Goal: Use online tool/utility: Utilize a website feature to perform a specific function

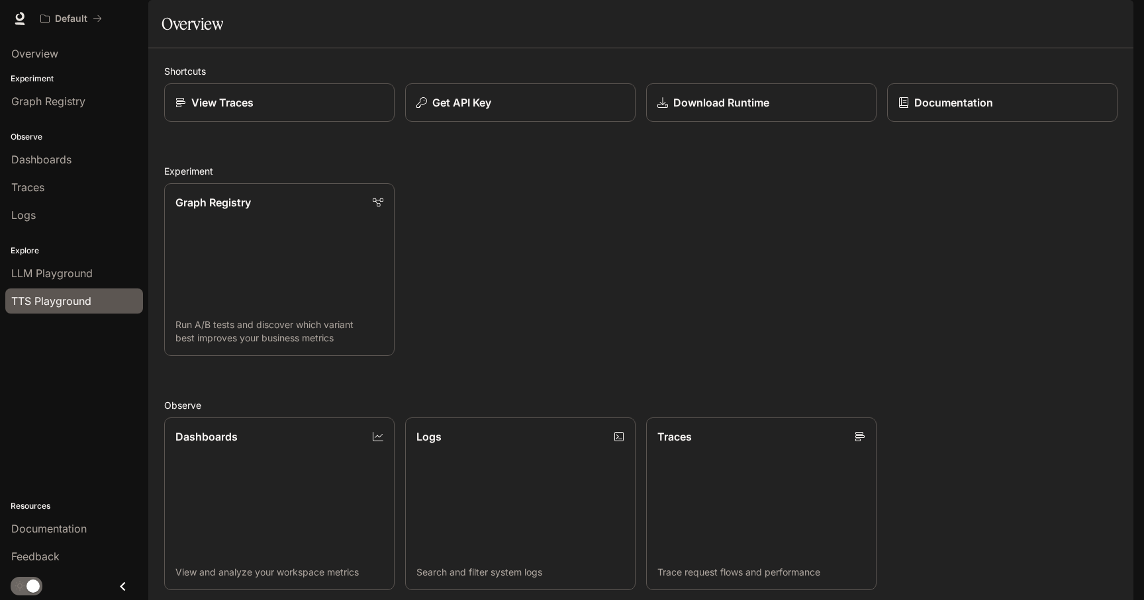
click at [66, 303] on span "TTS Playground" at bounding box center [51, 301] width 80 height 16
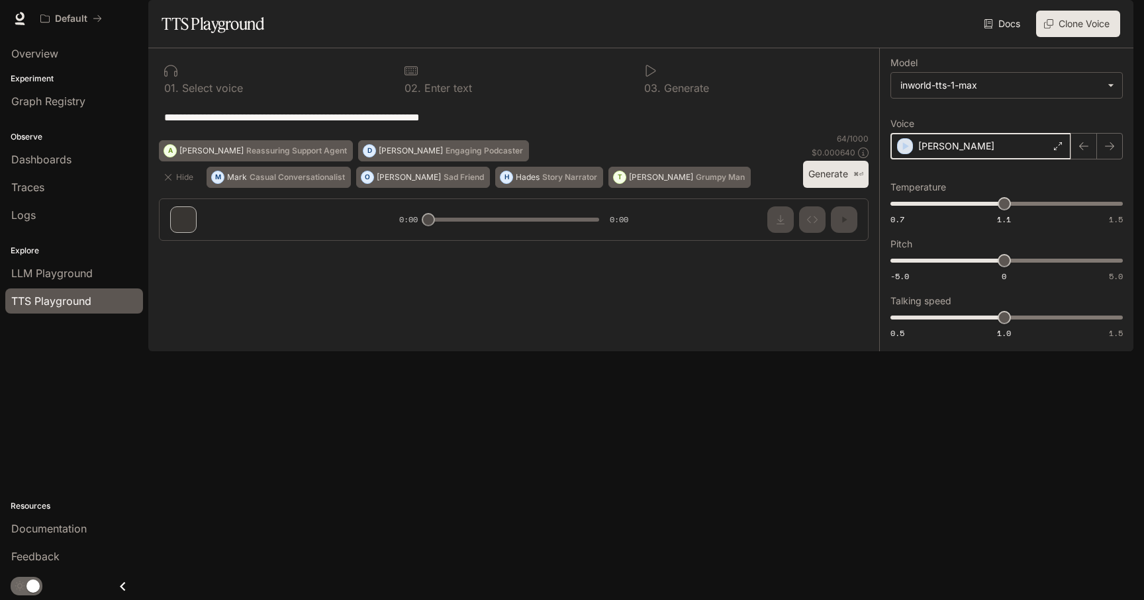
click at [904, 150] on icon "button" at bounding box center [906, 146] width 6 height 8
click at [990, 160] on div "[PERSON_NAME]" at bounding box center [980, 146] width 181 height 26
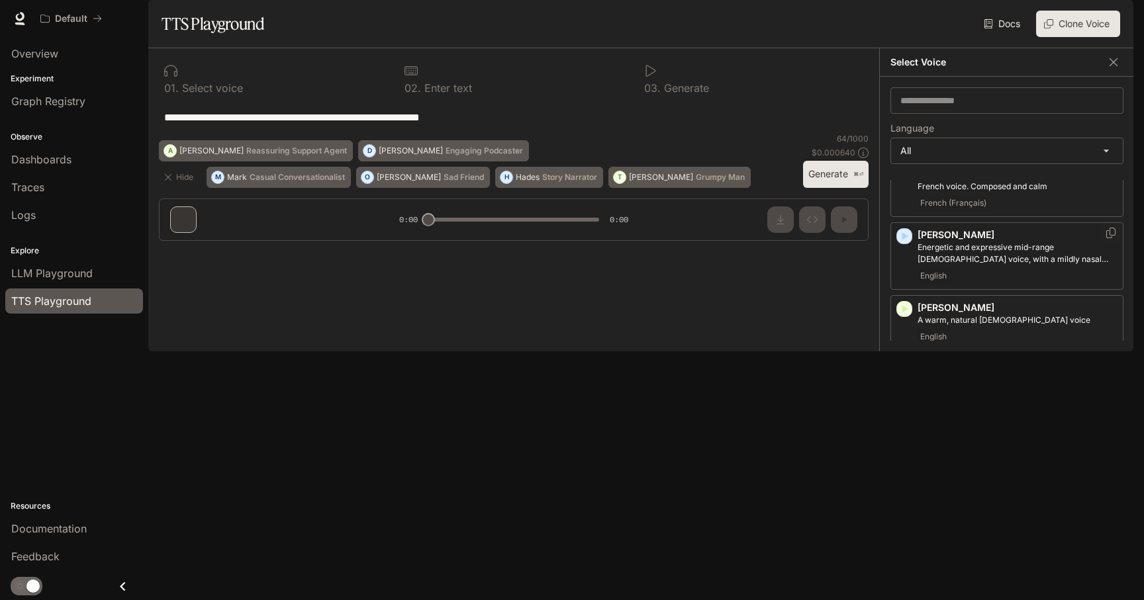
scroll to position [56, 0]
click at [1010, 314] on p "[PERSON_NAME]" at bounding box center [1018, 307] width 200 height 13
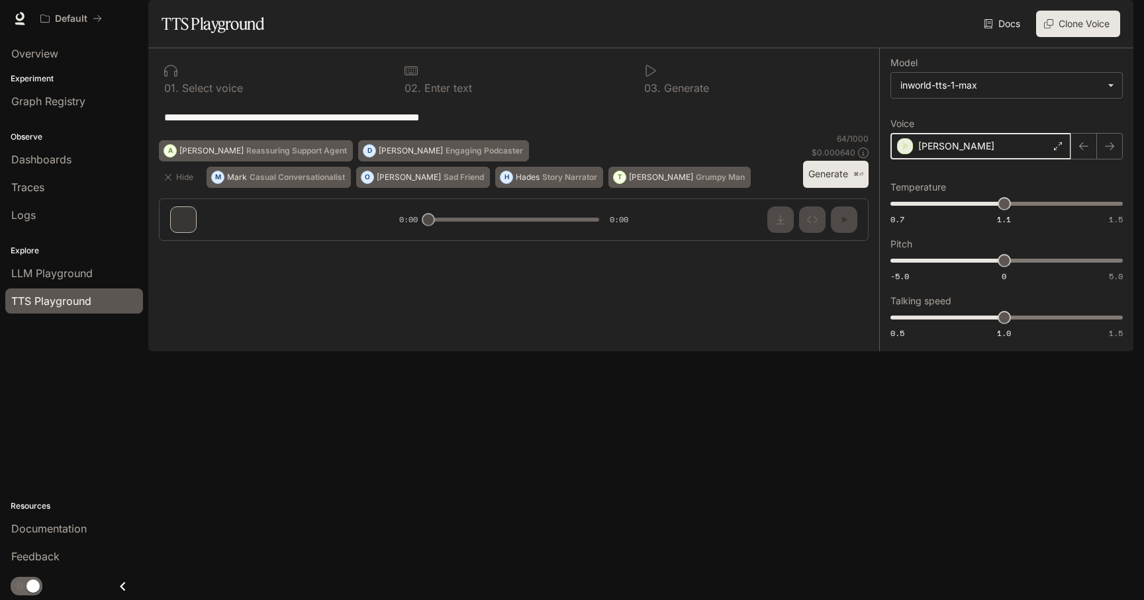
click at [904, 150] on icon "button" at bounding box center [906, 146] width 6 height 8
click at [970, 160] on div "[PERSON_NAME]" at bounding box center [980, 146] width 181 height 26
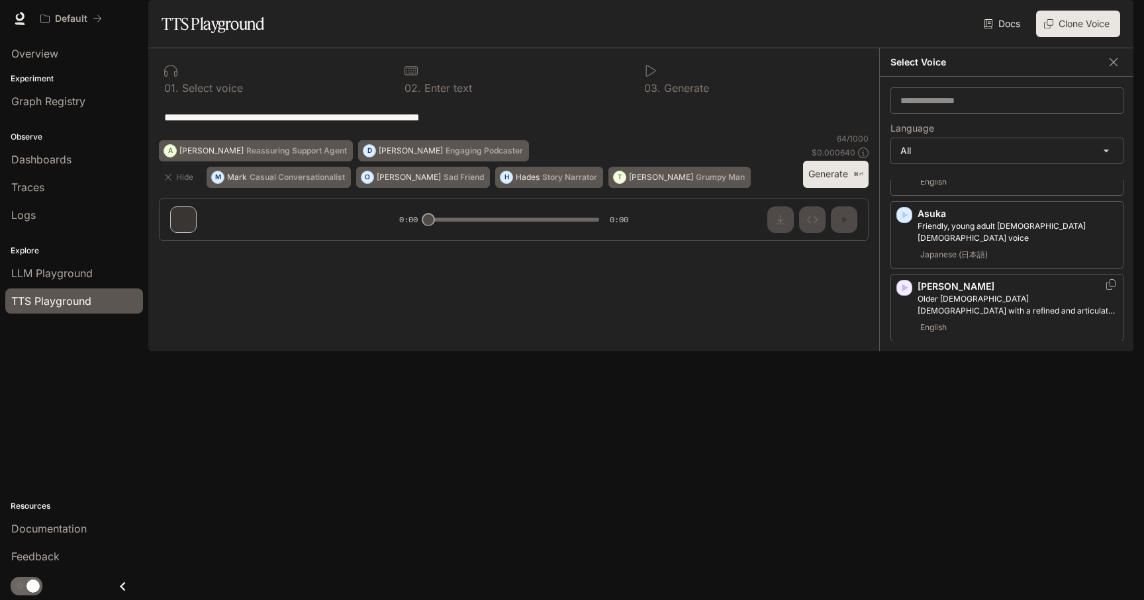
scroll to position [213, 0]
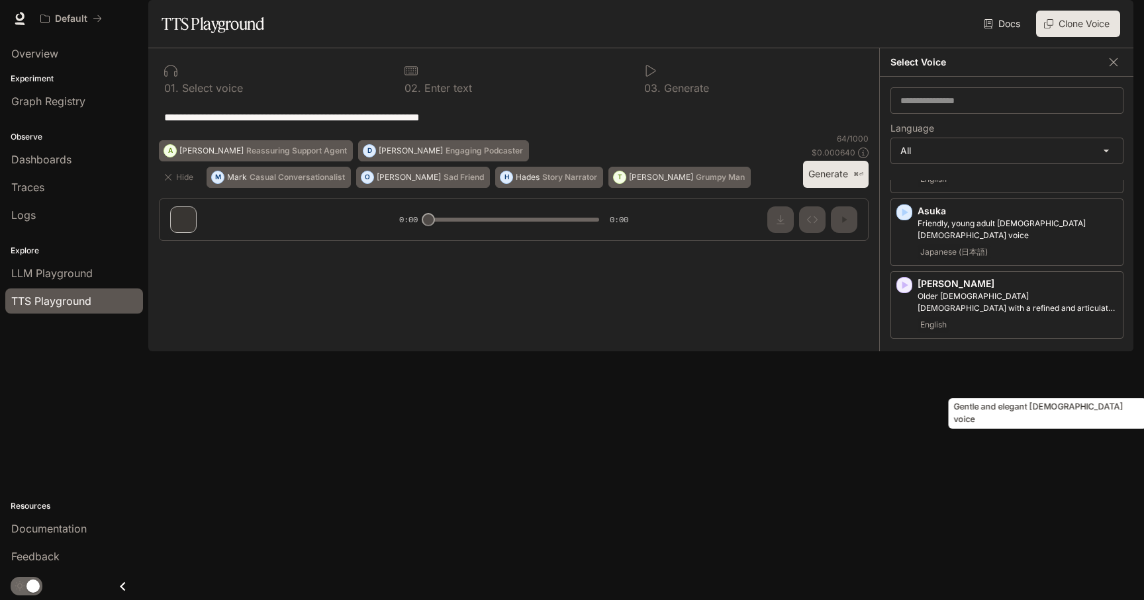
click at [1004, 375] on p "Gentle and elegant [DEMOGRAPHIC_DATA] voice" at bounding box center [1018, 369] width 200 height 12
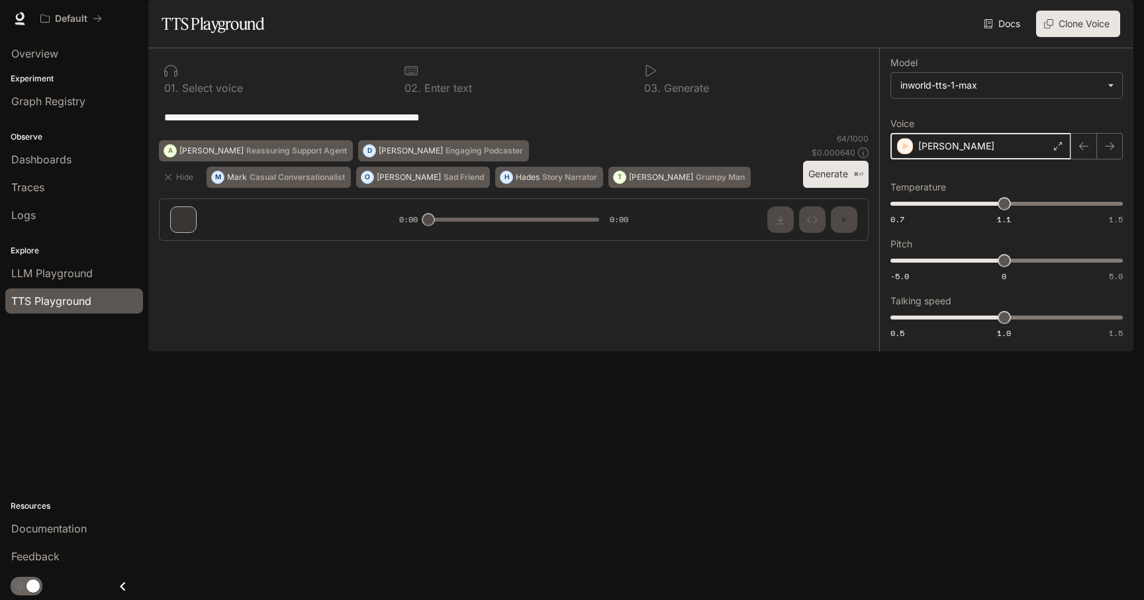
click at [902, 153] on icon "button" at bounding box center [904, 146] width 13 height 13
click at [1025, 160] on div "[PERSON_NAME]" at bounding box center [980, 146] width 181 height 26
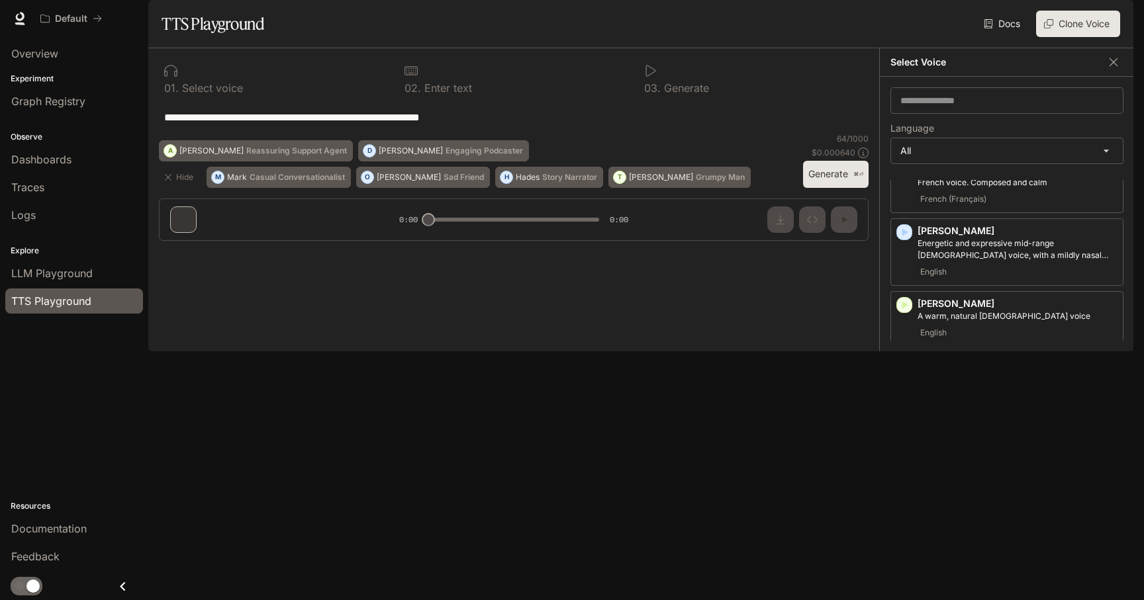
scroll to position [0, 0]
